Goal: Information Seeking & Learning: Check status

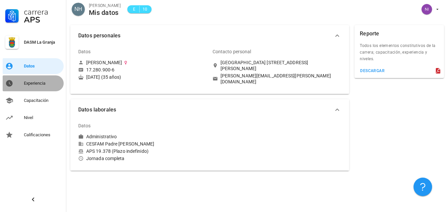
click at [38, 84] on div "Experiencia" at bounding box center [42, 83] width 37 height 5
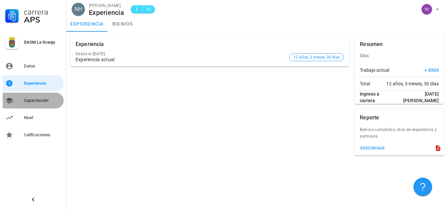
click at [38, 102] on div "Capacitación" at bounding box center [42, 100] width 37 height 5
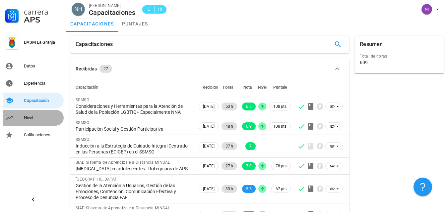
click at [30, 115] on div "Nivel" at bounding box center [42, 118] width 37 height 11
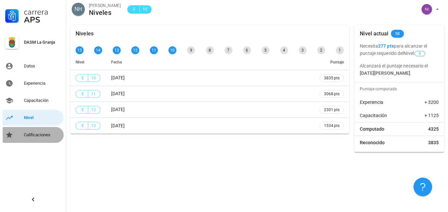
click at [39, 136] on div "Calificaciones" at bounding box center [42, 135] width 37 height 5
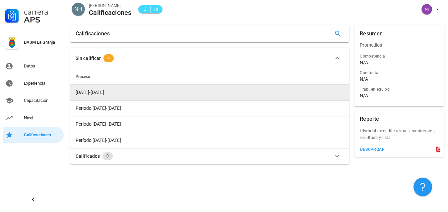
click at [86, 91] on span "[DATE]-[DATE]" at bounding box center [90, 92] width 28 height 5
click at [89, 89] on td "[DATE]-[DATE]" at bounding box center [209, 93] width 279 height 16
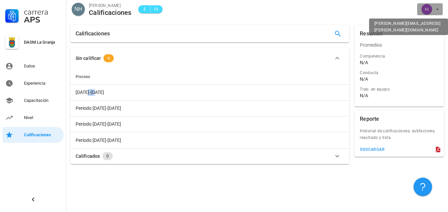
click at [433, 9] on span "button" at bounding box center [430, 9] width 20 height 11
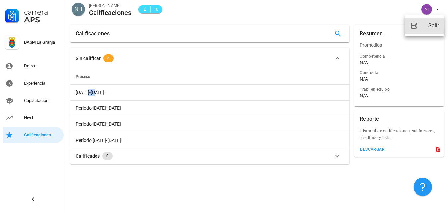
click at [427, 25] on link "Salir" at bounding box center [424, 26] width 40 height 16
